Goal: Navigation & Orientation: Find specific page/section

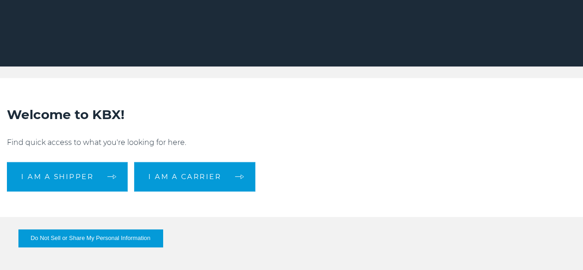
scroll to position [138, 0]
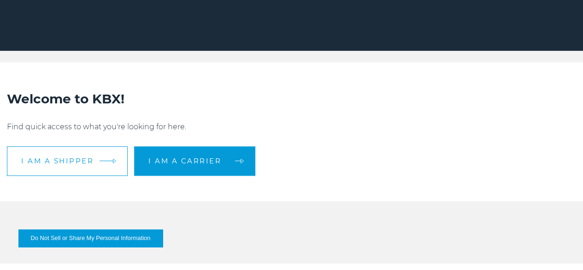
click at [126, 176] on link "I am a shipper" at bounding box center [67, 160] width 121 height 29
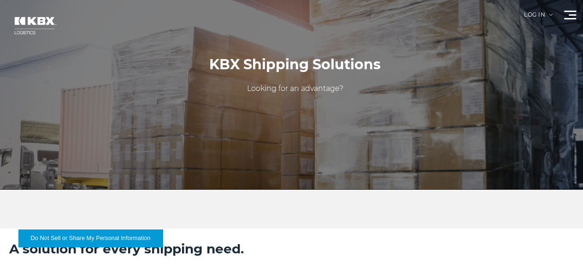
click at [0, 0] on link "Trucking" at bounding box center [0, 0] width 0 height 0
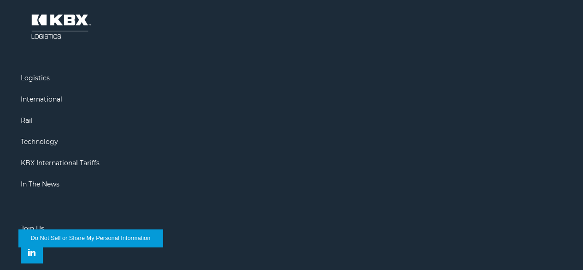
scroll to position [1094, 0]
